Goal: Task Accomplishment & Management: Manage account settings

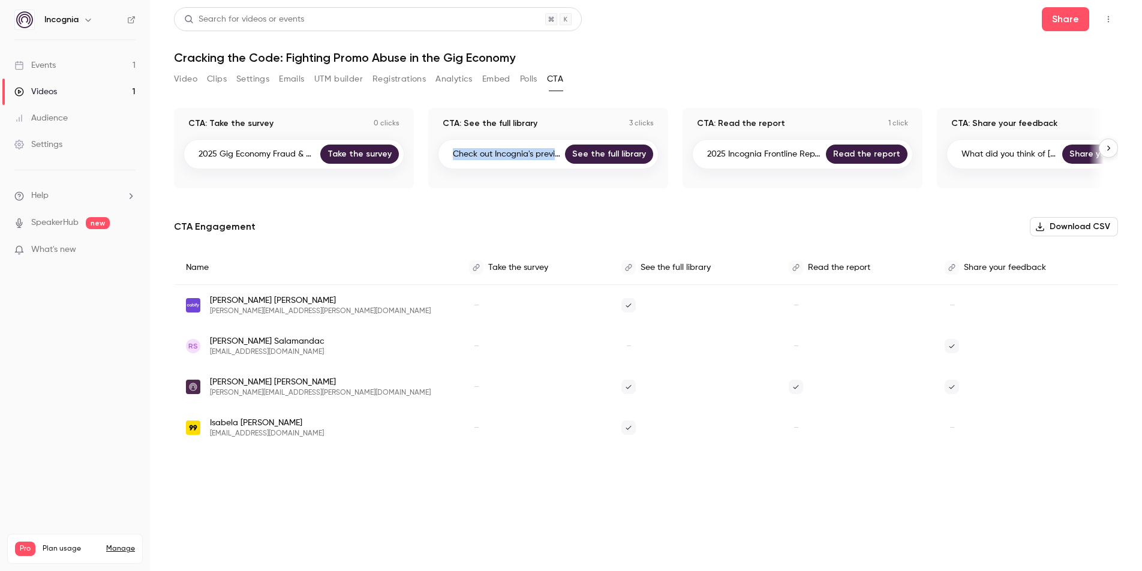
click at [58, 92] on link "Videos 1" at bounding box center [75, 92] width 150 height 26
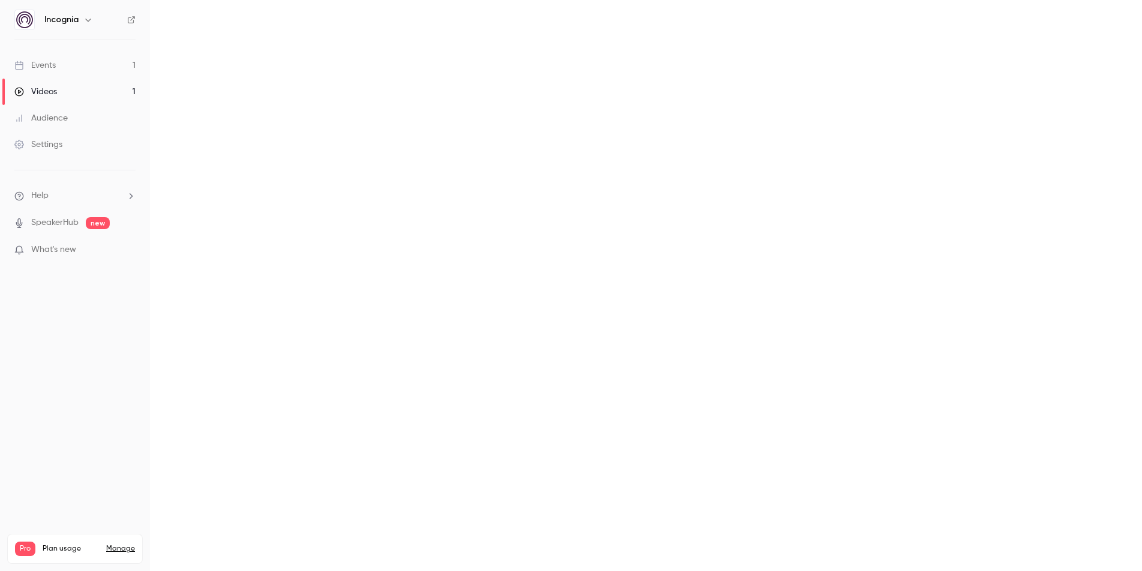
click at [62, 69] on link "Events 1" at bounding box center [75, 65] width 150 height 26
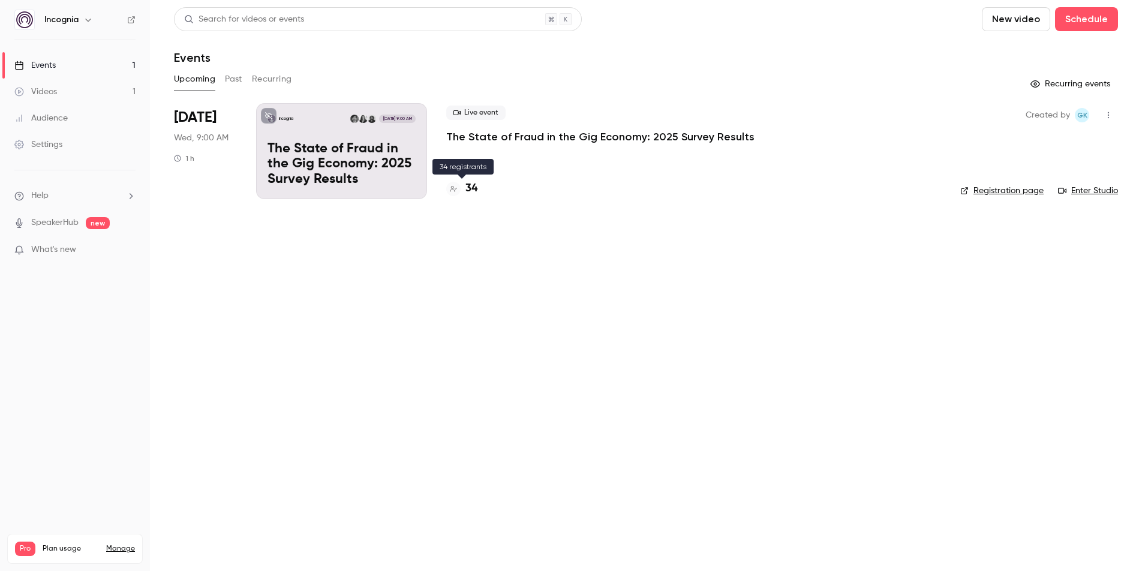
click at [467, 188] on h4 "34" at bounding box center [471, 189] width 12 height 16
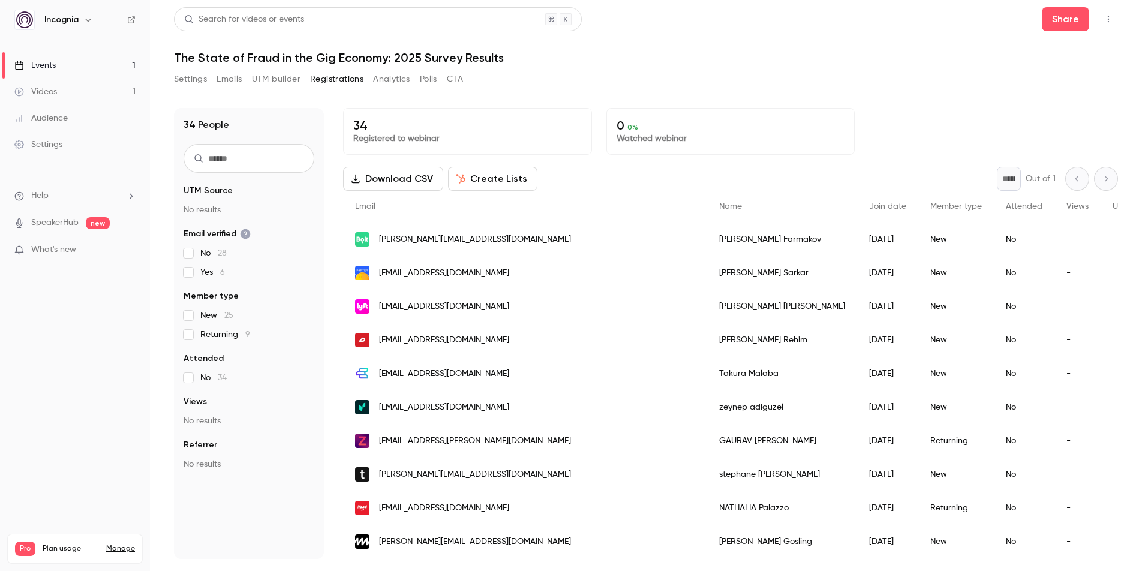
click at [64, 70] on link "Events 1" at bounding box center [75, 65] width 150 height 26
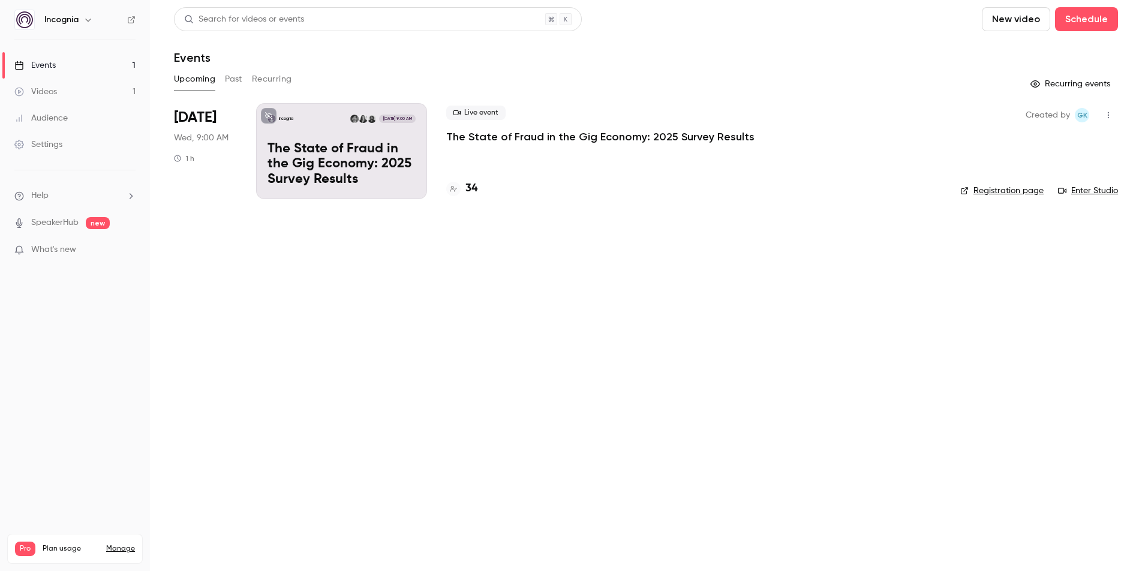
click at [1084, 191] on link "Enter Studio" at bounding box center [1088, 191] width 60 height 12
click at [451, 146] on div "Live event The State of Fraud in the Gig Economy: 2025 Survey Results 34" at bounding box center [693, 151] width 495 height 96
click at [483, 134] on p "The State of Fraud in the Gig Economy: 2025 Survey Results" at bounding box center [600, 137] width 308 height 14
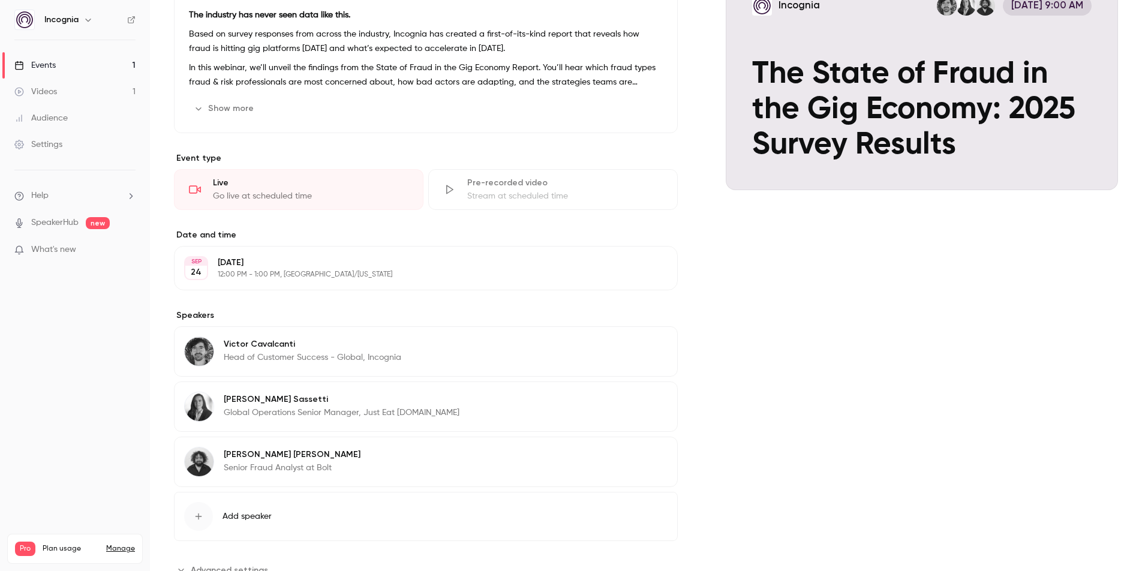
scroll to position [198, 0]
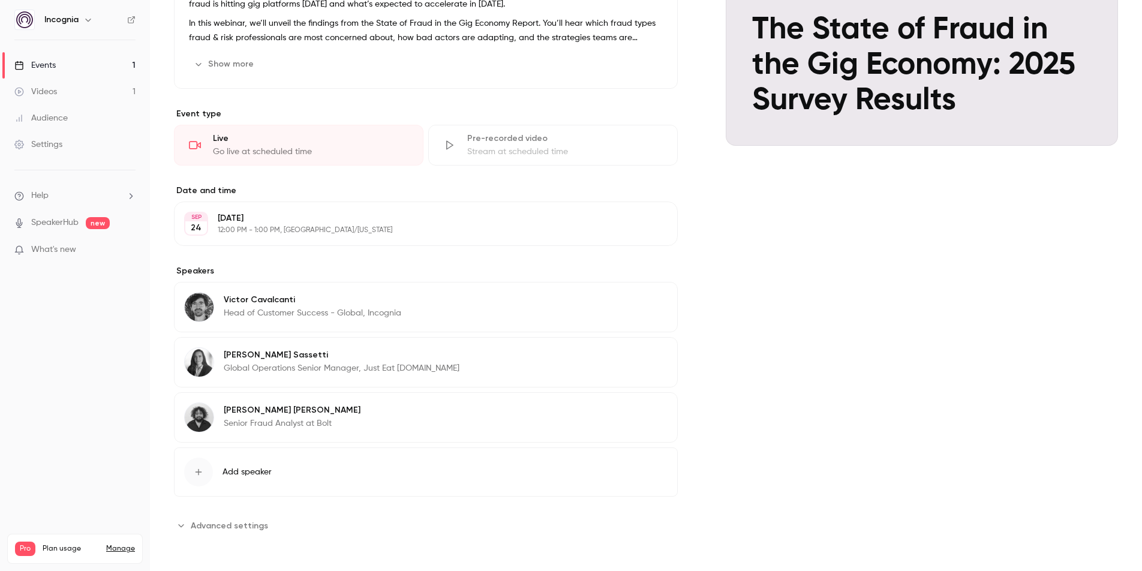
click at [251, 482] on button "Add speaker" at bounding box center [426, 471] width 504 height 49
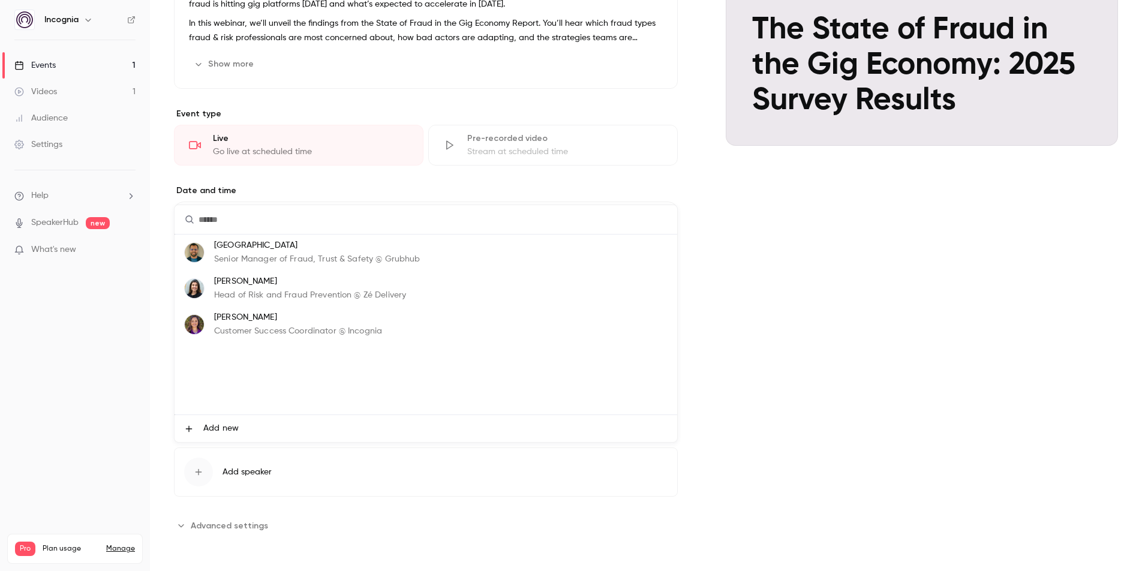
click at [230, 431] on span "Add new" at bounding box center [220, 428] width 35 height 13
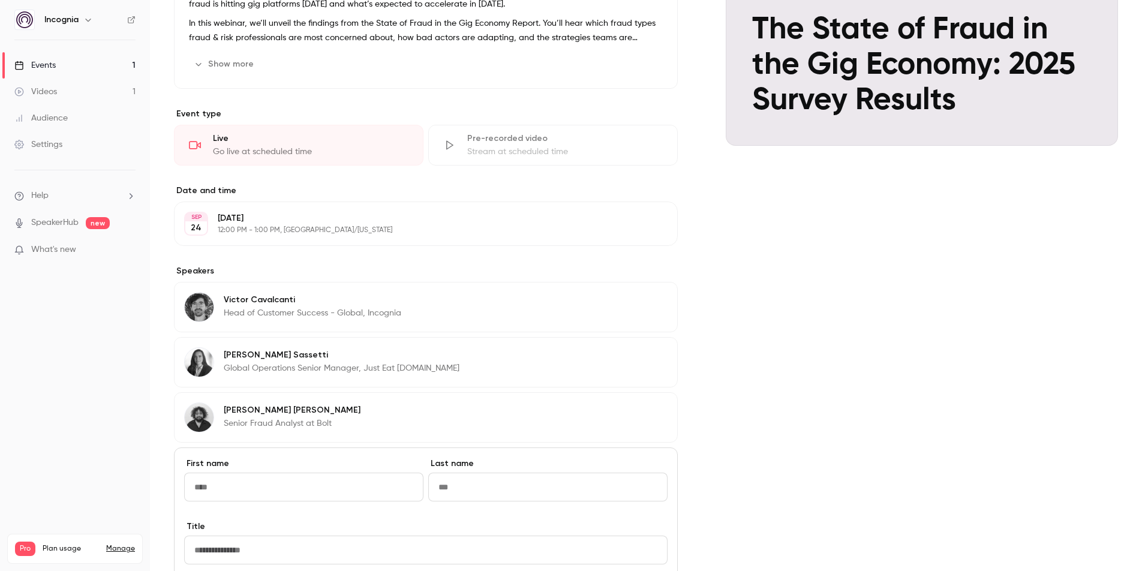
type input "*****"
type input "*******"
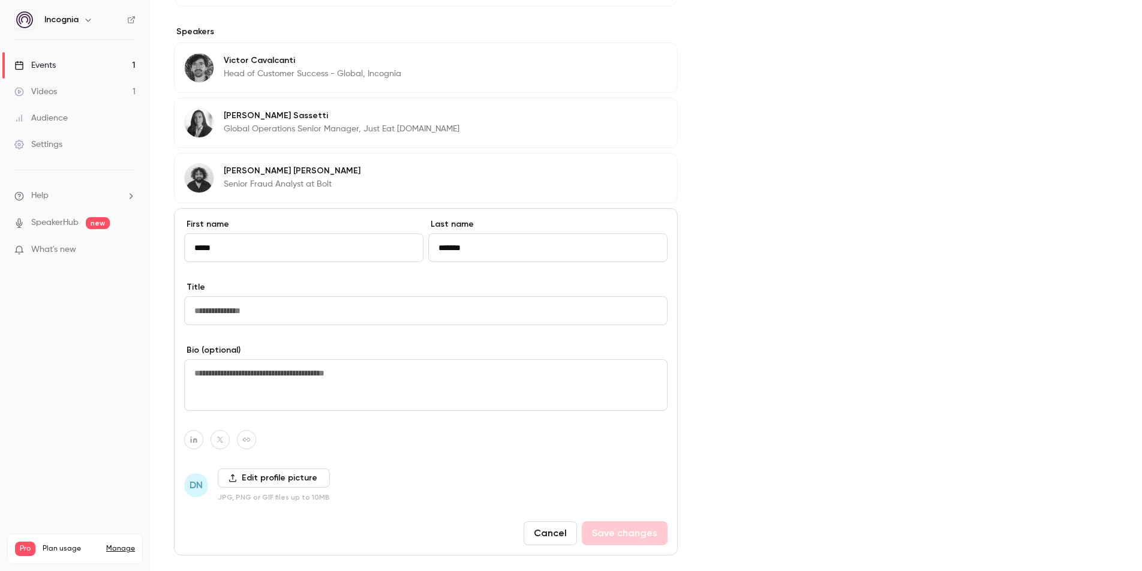
scroll to position [496, 0]
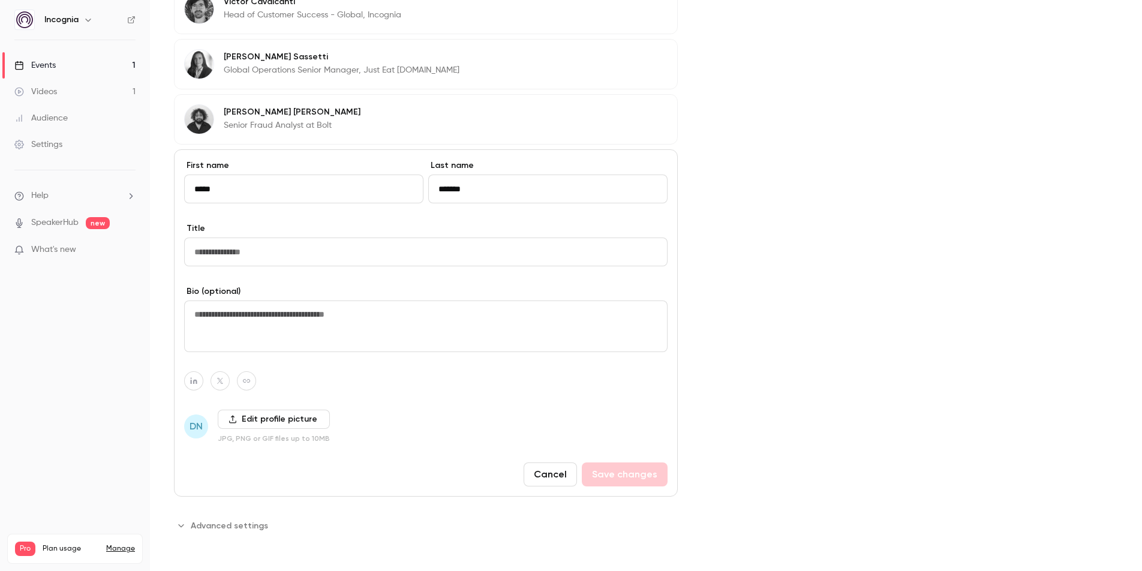
drag, startPoint x: 294, startPoint y: 333, endPoint x: 284, endPoint y: 317, distance: 18.3
click at [293, 333] on textarea at bounding box center [425, 326] width 483 height 52
drag, startPoint x: 274, startPoint y: 266, endPoint x: 280, endPoint y: 257, distance: 10.8
click at [276, 263] on input "Title" at bounding box center [425, 252] width 483 height 29
click at [225, 254] on input "**********" at bounding box center [425, 252] width 483 height 29
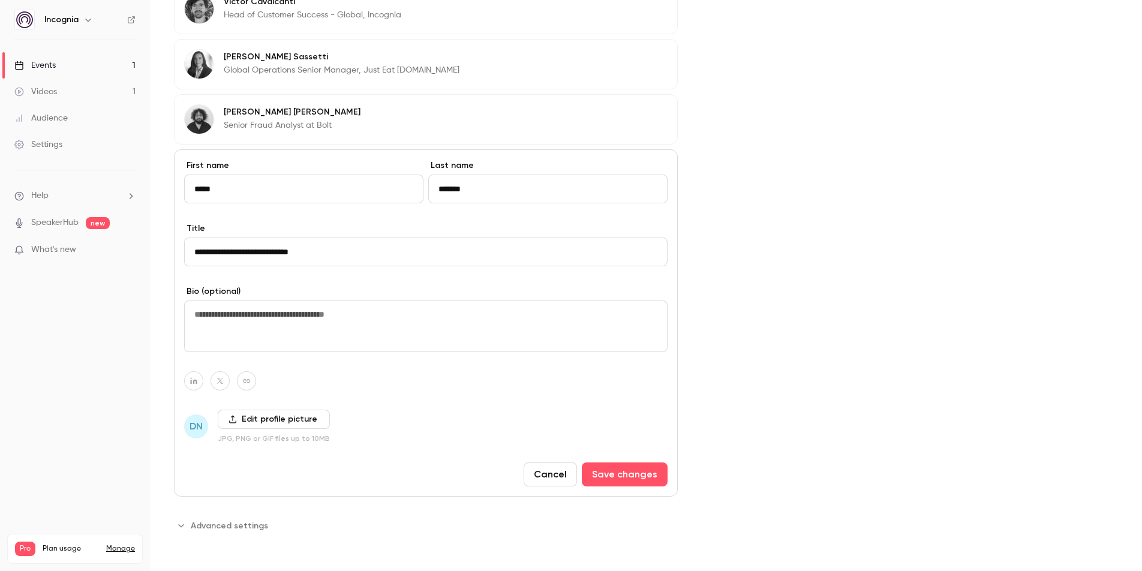
type input "**********"
click at [275, 284] on div "**********" at bounding box center [426, 322] width 504 height 347
click at [634, 477] on button "Save changes" at bounding box center [625, 474] width 86 height 24
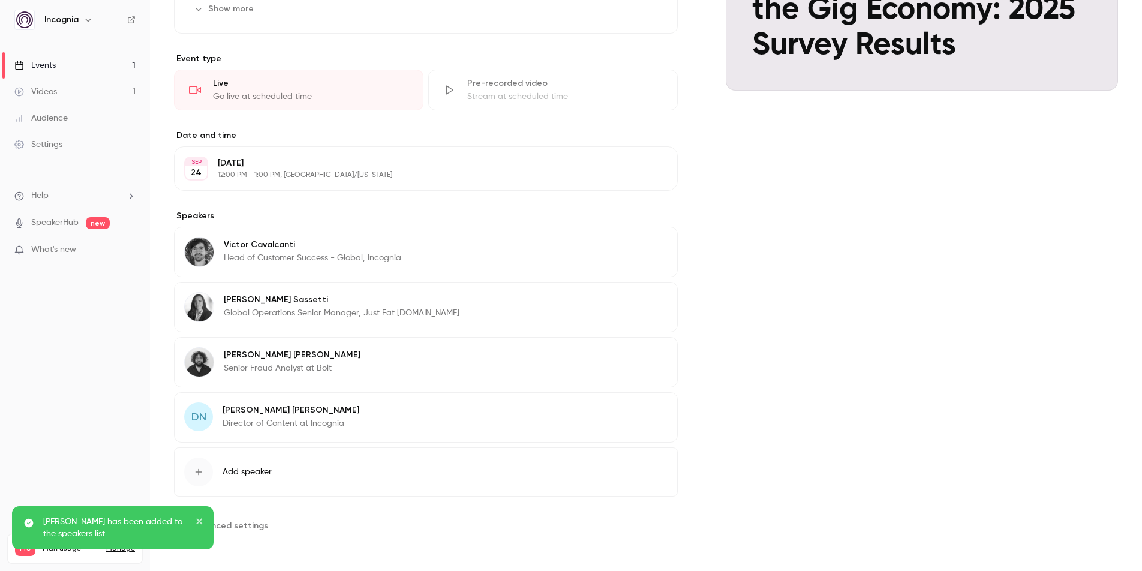
scroll to position [253, 0]
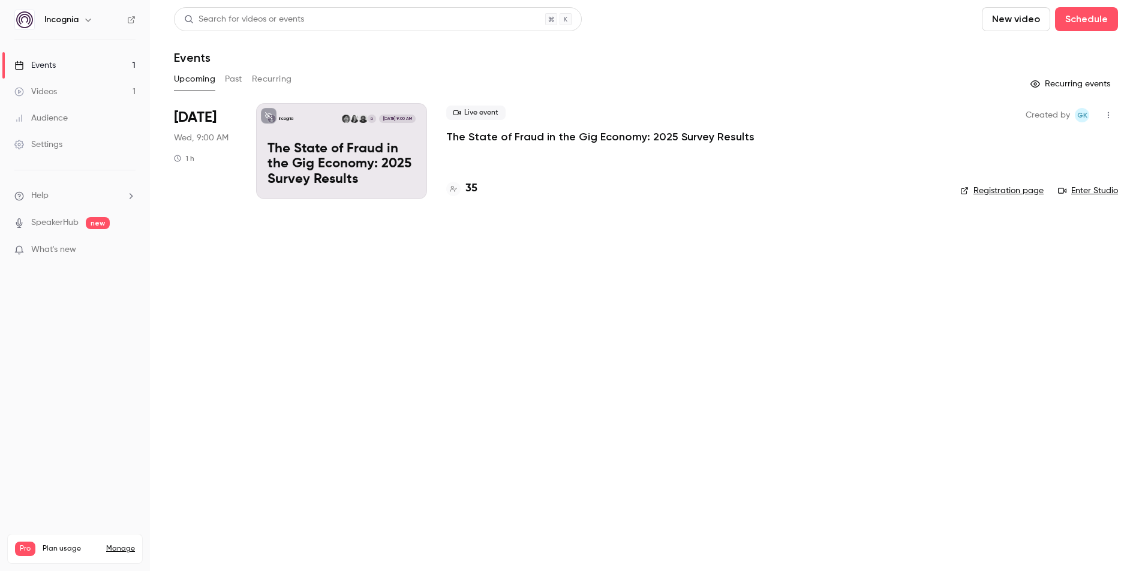
click at [1098, 188] on link "Enter Studio" at bounding box center [1088, 191] width 60 height 12
click at [469, 190] on h4 "35" at bounding box center [471, 189] width 12 height 16
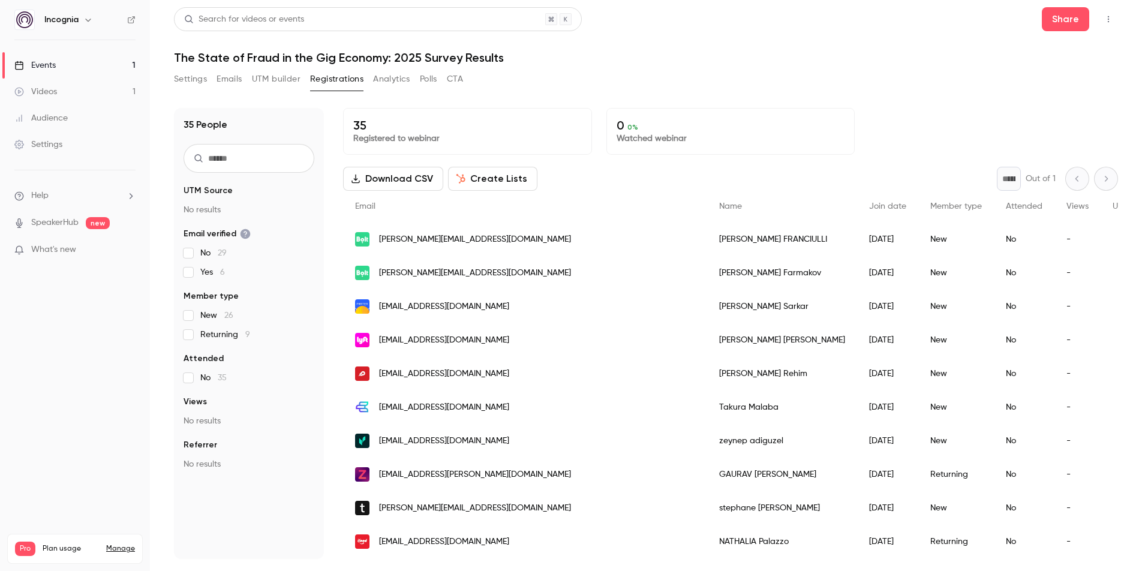
drag, startPoint x: 268, startPoint y: 74, endPoint x: 149, endPoint y: 84, distance: 119.8
click at [268, 74] on button "UTM builder" at bounding box center [276, 79] width 49 height 19
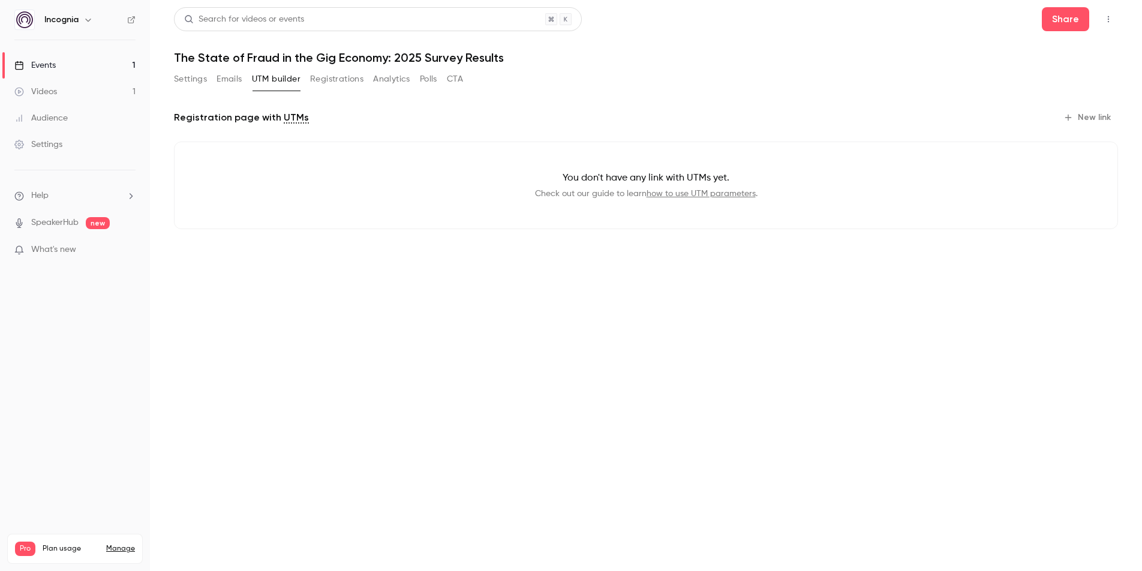
click at [182, 80] on button "Settings" at bounding box center [190, 79] width 33 height 19
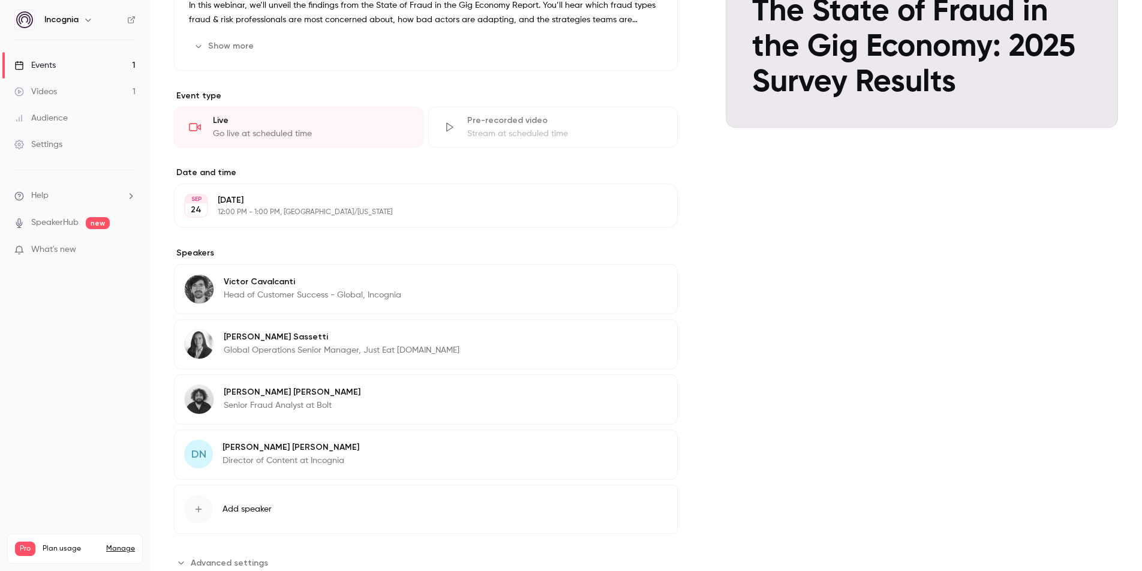
scroll to position [253, 0]
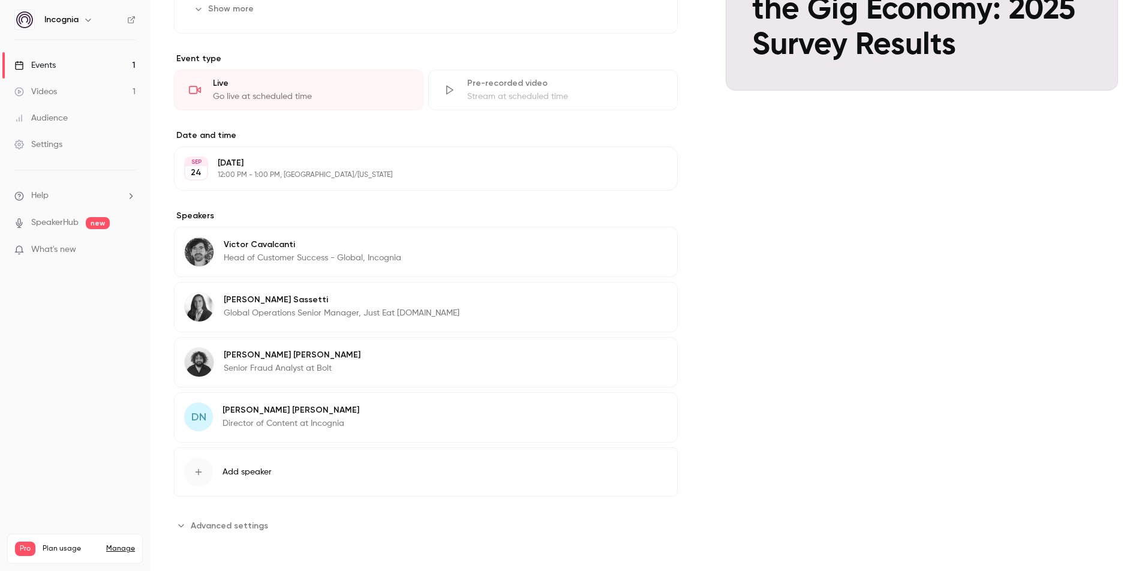
click at [639, 416] on icon "button" at bounding box center [634, 412] width 10 height 10
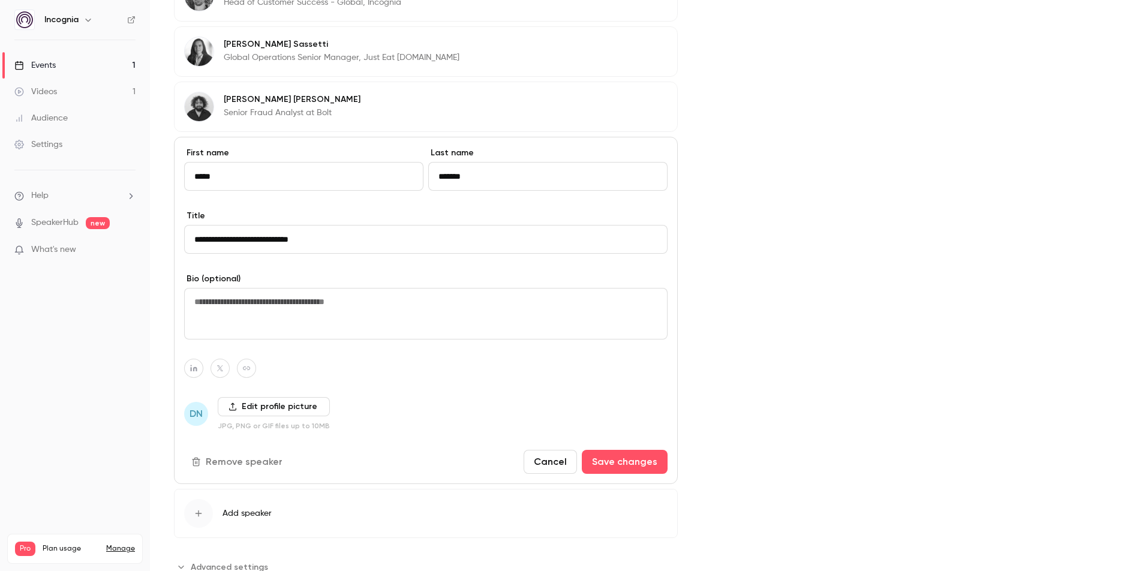
scroll to position [550, 0]
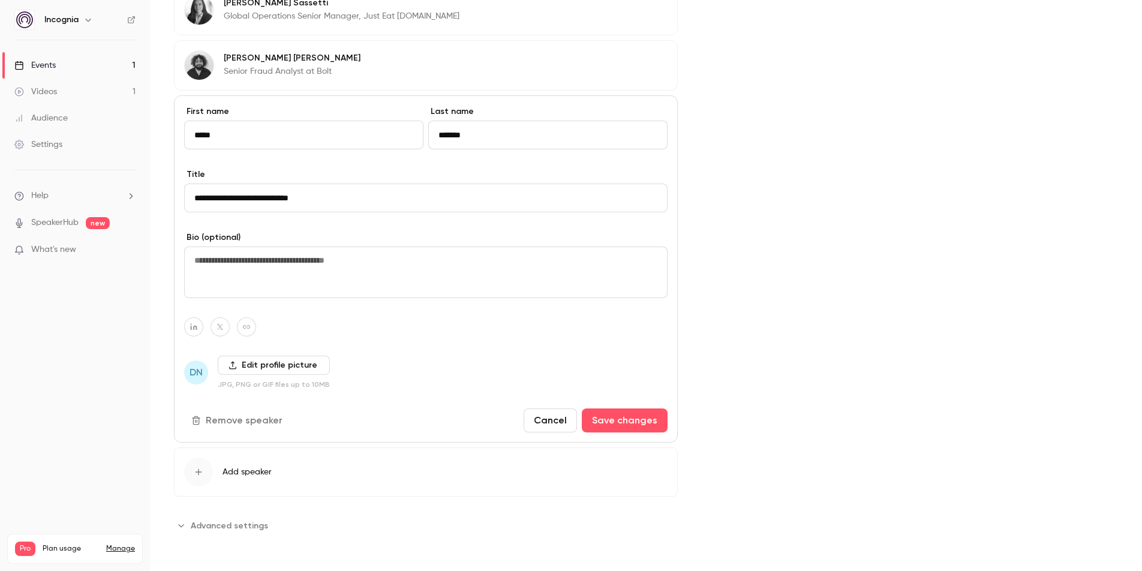
click at [564, 420] on button "Cancel" at bounding box center [550, 420] width 53 height 24
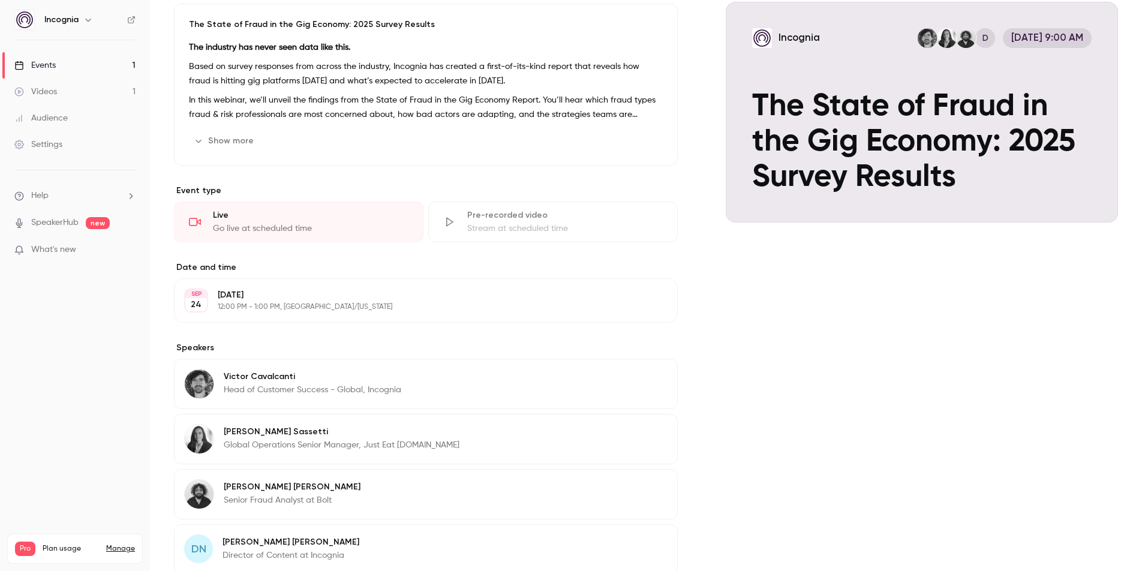
scroll to position [0, 0]
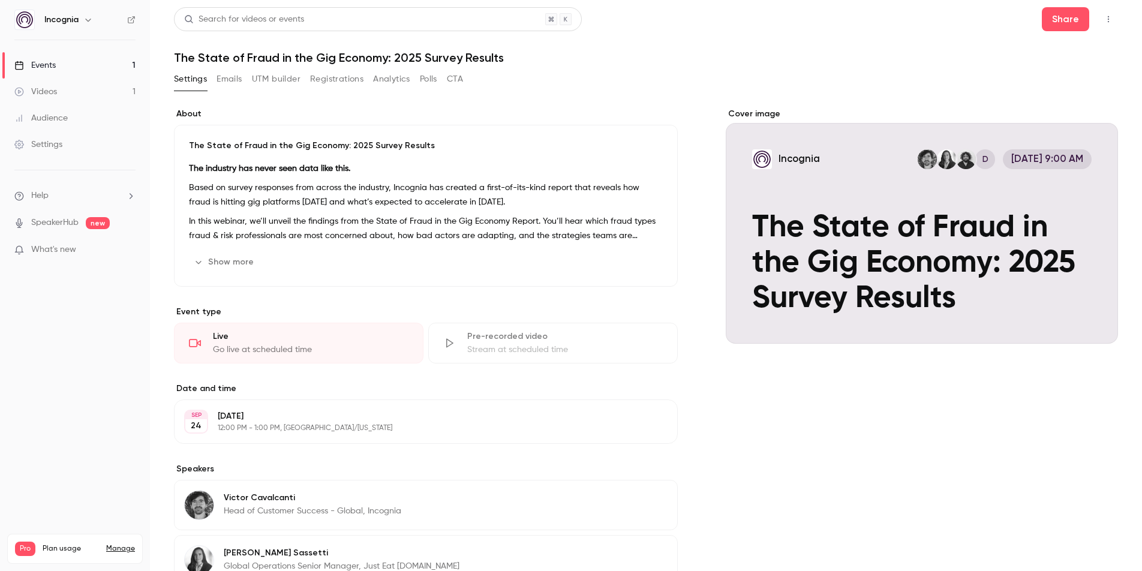
click at [1102, 16] on button "button" at bounding box center [1108, 19] width 19 height 19
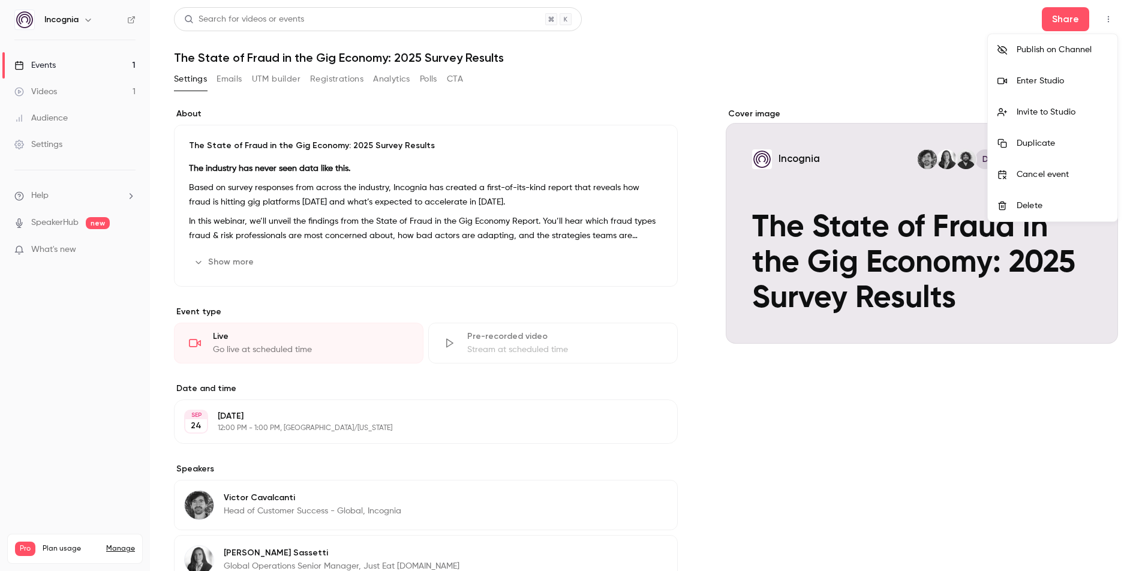
click at [1037, 112] on div "Invite to Studio" at bounding box center [1062, 112] width 91 height 12
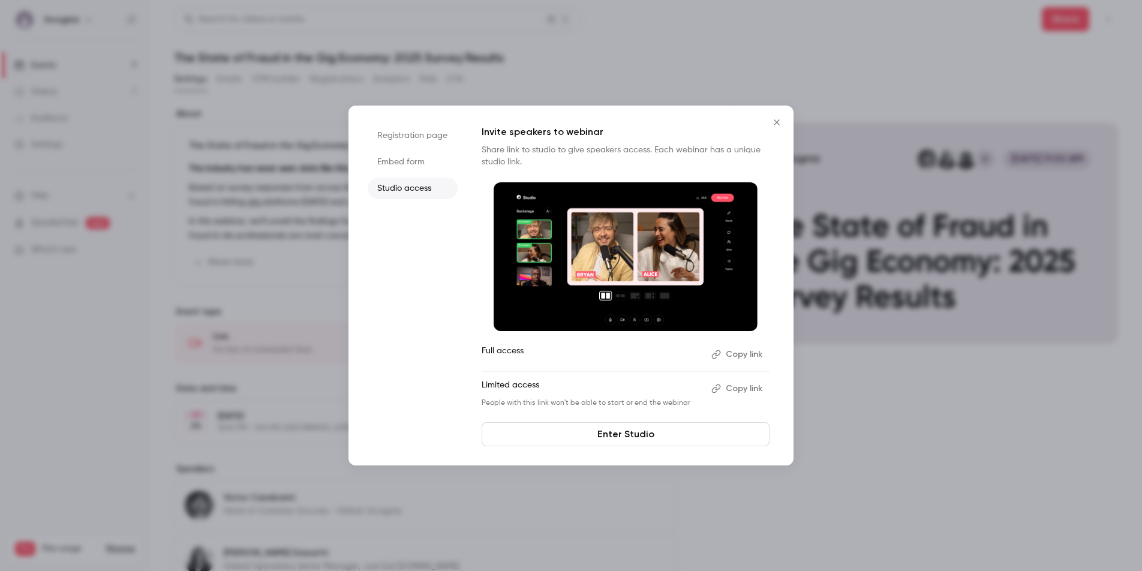
drag, startPoint x: 738, startPoint y: 356, endPoint x: 770, endPoint y: 185, distance: 173.3
click at [738, 356] on button "Copy link" at bounding box center [738, 354] width 63 height 19
